Goal: Information Seeking & Learning: Understand process/instructions

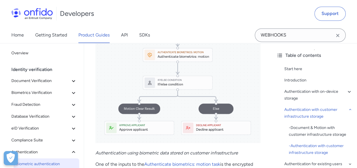
scroll to position [1640, 0]
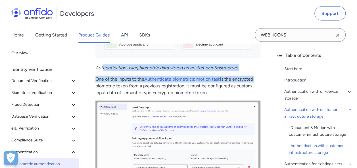
drag, startPoint x: 103, startPoint y: 76, endPoint x: 258, endPoint y: 79, distance: 154.9
drag, startPoint x: 258, startPoint y: 79, endPoint x: 225, endPoint y: 77, distance: 33.0
click at [225, 71] on p "Authentication using biometric data stored on customer infrastructure" at bounding box center [177, 68] width 165 height 7
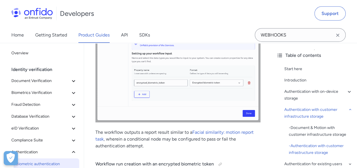
scroll to position [1810, 0]
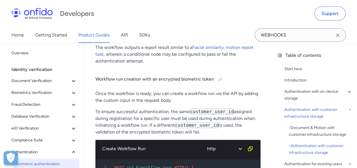
click at [125, 65] on p "The workflow outputs a report result similar to a Facial similarity: motion rep…" at bounding box center [177, 54] width 165 height 20
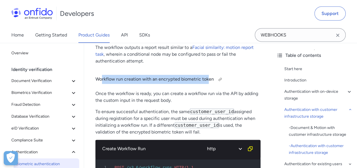
drag, startPoint x: 102, startPoint y: 87, endPoint x: 207, endPoint y: 88, distance: 105.0
click at [207, 84] on h4 "Workflow run creation with an encrypted biometric token" at bounding box center [177, 79] width 165 height 9
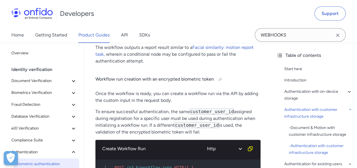
drag, startPoint x: 207, startPoint y: 88, endPoint x: 152, endPoint y: 96, distance: 55.6
click at [152, 96] on p "Once the workflow is ready, you can create a workflow run via the API by adding…" at bounding box center [177, 97] width 165 height 14
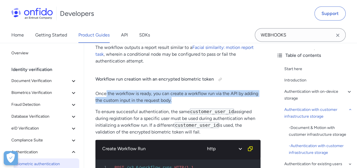
drag, startPoint x: 105, startPoint y: 100, endPoint x: 180, endPoint y: 108, distance: 75.4
click at [180, 104] on p "Once the workflow is ready, you can create a workflow run via the API by adding…" at bounding box center [177, 97] width 165 height 14
drag, startPoint x: 149, startPoint y: 100, endPoint x: 194, endPoint y: 106, distance: 45.5
click at [194, 104] on p "Once the workflow is ready, you can create a workflow run via the API by adding…" at bounding box center [177, 97] width 165 height 14
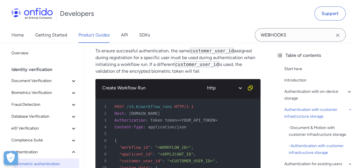
scroll to position [1838, 0]
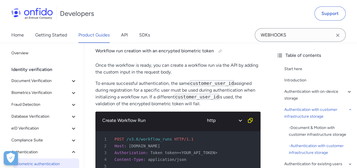
click at [104, 92] on p "To ensure successful authentication, the same customer_user_id assigned during …" at bounding box center [177, 93] width 165 height 27
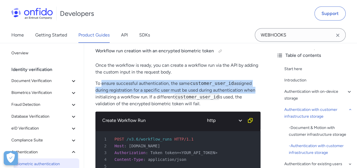
drag, startPoint x: 102, startPoint y: 91, endPoint x: 252, endPoint y: 98, distance: 150.8
click at [252, 98] on p "To ensure successful authentication, the same customer_user_id assigned during …" at bounding box center [177, 93] width 165 height 27
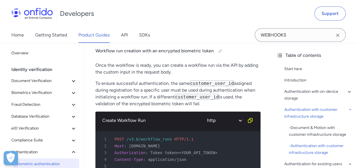
click at [109, 104] on p "To ensure successful authentication, the same customer_user_id assigned during …" at bounding box center [177, 93] width 165 height 27
drag, startPoint x: 154, startPoint y: 103, endPoint x: 261, endPoint y: 106, distance: 106.7
drag, startPoint x: 261, startPoint y: 106, endPoint x: 235, endPoint y: 109, distance: 25.4
click at [235, 108] on p "To ensure successful authentication, the same customer_user_id assigned during …" at bounding box center [177, 93] width 165 height 27
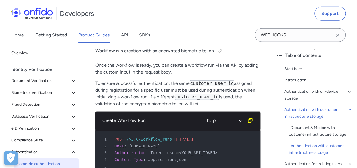
click at [138, 108] on p "To ensure successful authentication, the same customer_user_id assigned during …" at bounding box center [177, 93] width 165 height 27
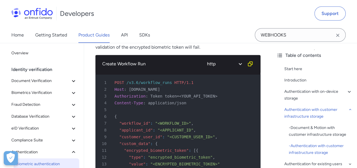
scroll to position [1867, 0]
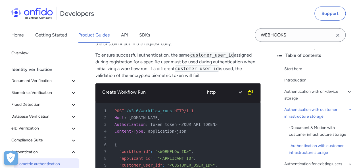
drag, startPoint x: 119, startPoint y: 77, endPoint x: 214, endPoint y: 86, distance: 96.3
click at [214, 84] on div "Workflow run creation with an encrypted biometric token Once the workflow is re…" at bounding box center [177, 47] width 165 height 71
drag, startPoint x: 214, startPoint y: 86, endPoint x: 197, endPoint y: 83, distance: 17.4
click at [197, 79] on p "To ensure successful authentication, the same customer_user_id assigned during …" at bounding box center [177, 65] width 165 height 27
click at [135, 60] on p "To ensure successful authentication, the same customer_user_id assigned during …" at bounding box center [177, 65] width 165 height 27
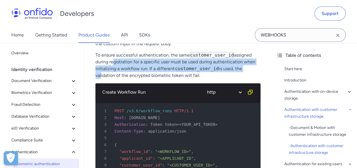
drag, startPoint x: 112, startPoint y: 70, endPoint x: 245, endPoint y: 74, distance: 132.5
click at [245, 74] on p "To ensure successful authentication, the same customer_user_id assigned during …" at bounding box center [177, 65] width 165 height 27
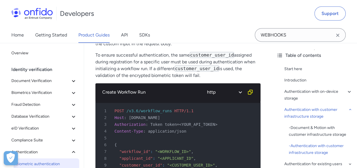
click at [246, 74] on p "To ensure successful authentication, the same customer_user_id assigned during …" at bounding box center [177, 65] width 165 height 27
click at [135, 75] on p "To ensure successful authentication, the same customer_user_id assigned during …" at bounding box center [177, 65] width 165 height 27
drag, startPoint x: 109, startPoint y: 81, endPoint x: 191, endPoint y: 79, distance: 82.0
click at [191, 79] on p "To ensure successful authentication, the same customer_user_id assigned during …" at bounding box center [177, 65] width 165 height 27
click at [192, 79] on p "To ensure successful authentication, the same customer_user_id assigned during …" at bounding box center [177, 65] width 165 height 27
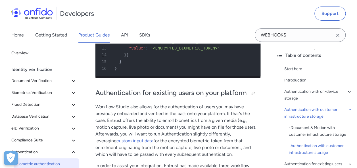
scroll to position [2037, 0]
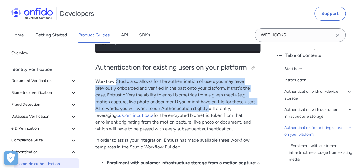
drag, startPoint x: 116, startPoint y: 92, endPoint x: 208, endPoint y: 119, distance: 95.9
click at [208, 119] on p "Workflow Studio also allows for the authentication of users you may have previo…" at bounding box center [177, 105] width 165 height 54
drag, startPoint x: 208, startPoint y: 119, endPoint x: 160, endPoint y: 90, distance: 55.7
click at [160, 90] on p "Workflow Studio also allows for the authentication of users you may have previo…" at bounding box center [177, 105] width 165 height 54
click at [199, 92] on p "Workflow Studio also allows for the authentication of users you may have previo…" at bounding box center [177, 105] width 165 height 54
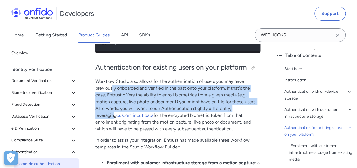
drag, startPoint x: 113, startPoint y: 99, endPoint x: 246, endPoint y: 119, distance: 134.4
click at [246, 119] on p "Workflow Studio also allows for the authentication of users you may have previo…" at bounding box center [177, 105] width 165 height 54
drag, startPoint x: 246, startPoint y: 119, endPoint x: 193, endPoint y: 117, distance: 52.2
click at [193, 117] on p "Workflow Studio also allows for the authentication of users you may have previo…" at bounding box center [177, 105] width 165 height 54
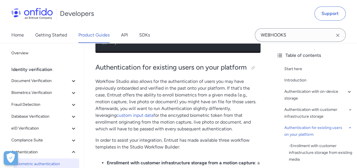
click at [185, 124] on p "Workflow Studio also allows for the authentication of users you may have previo…" at bounding box center [177, 105] width 165 height 54
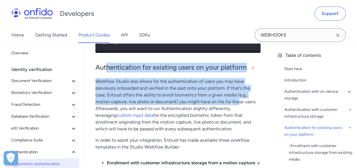
drag, startPoint x: 105, startPoint y: 79, endPoint x: 238, endPoint y: 116, distance: 138.5
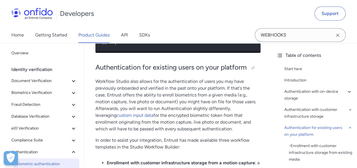
drag, startPoint x: 238, startPoint y: 116, endPoint x: 170, endPoint y: 127, distance: 69.4
click at [169, 129] on p "Workflow Studio also allows for the authentication of users you may have previo…" at bounding box center [177, 105] width 165 height 54
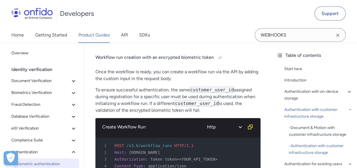
scroll to position [1838, 0]
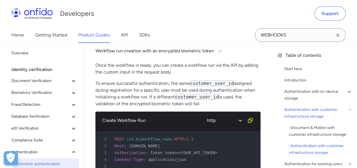
drag, startPoint x: 115, startPoint y: 89, endPoint x: 235, endPoint y: 109, distance: 121.7
click at [235, 108] on p "To ensure successful authentication, the same customer_user_id assigned during …" at bounding box center [177, 93] width 165 height 27
drag, startPoint x: 235, startPoint y: 109, endPoint x: 189, endPoint y: 113, distance: 46.1
click at [189, 108] on p "To ensure successful authentication, the same customer_user_id assigned during …" at bounding box center [177, 93] width 165 height 27
click at [124, 96] on p "To ensure successful authentication, the same customer_user_id assigned during …" at bounding box center [177, 93] width 165 height 27
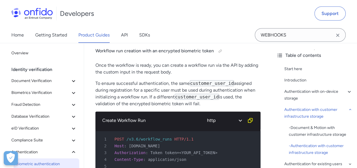
click at [105, 87] on p "To ensure successful authentication, the same customer_user_id assigned during …" at bounding box center [177, 93] width 165 height 27
drag, startPoint x: 104, startPoint y: 89, endPoint x: 168, endPoint y: 86, distance: 64.2
click at [168, 86] on p "To ensure successful authentication, the same customer_user_id assigned during …" at bounding box center [177, 93] width 165 height 27
drag, startPoint x: 168, startPoint y: 86, endPoint x: 128, endPoint y: 87, distance: 39.7
click at [129, 87] on p "To ensure successful authentication, the same customer_user_id assigned during …" at bounding box center [177, 93] width 165 height 27
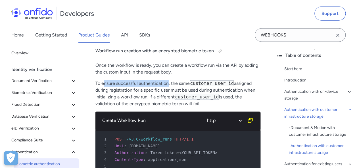
click at [109, 88] on p "To ensure successful authentication, the same customer_user_id assigned during …" at bounding box center [177, 93] width 165 height 27
click at [132, 95] on p "To ensure successful authentication, the same customer_user_id assigned during …" at bounding box center [177, 93] width 165 height 27
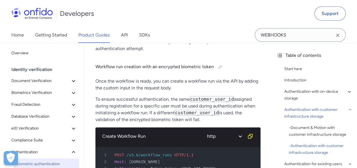
scroll to position [1810, 0]
